Goal: Navigation & Orientation: Find specific page/section

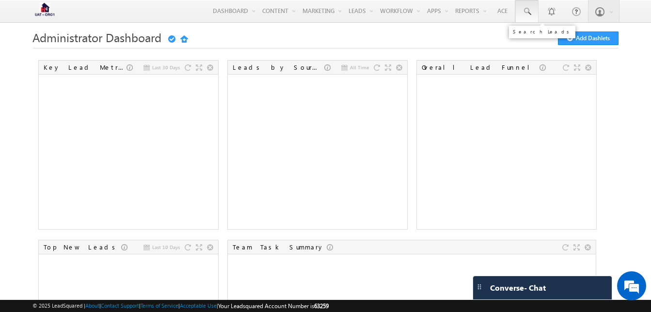
click at [525, 10] on span at bounding box center [527, 12] width 10 height 10
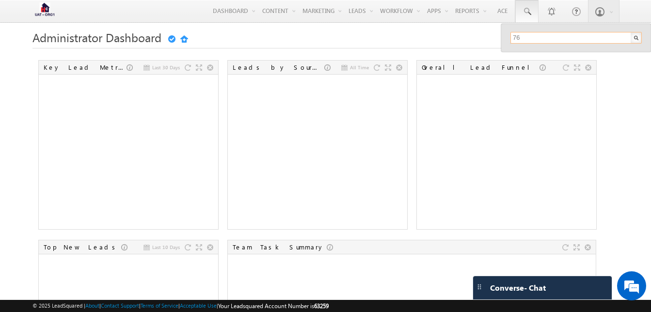
type input "7"
click at [532, 37] on input "text" at bounding box center [576, 38] width 131 height 12
click at [480, 36] on h1 "Administrator Dashboard Getting Started Add Dashlets" at bounding box center [325, 38] width 586 height 12
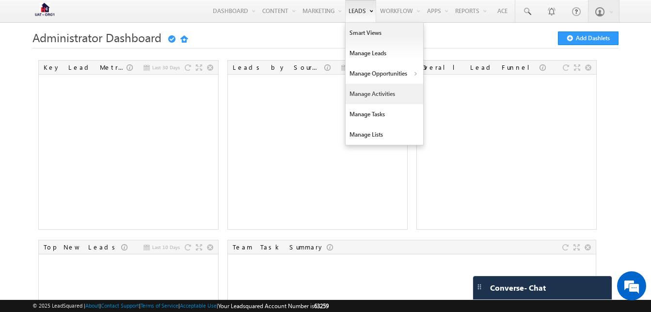
click at [389, 99] on link "Manage Activities" at bounding box center [385, 94] width 78 height 20
